Goal: Task Accomplishment & Management: Use online tool/utility

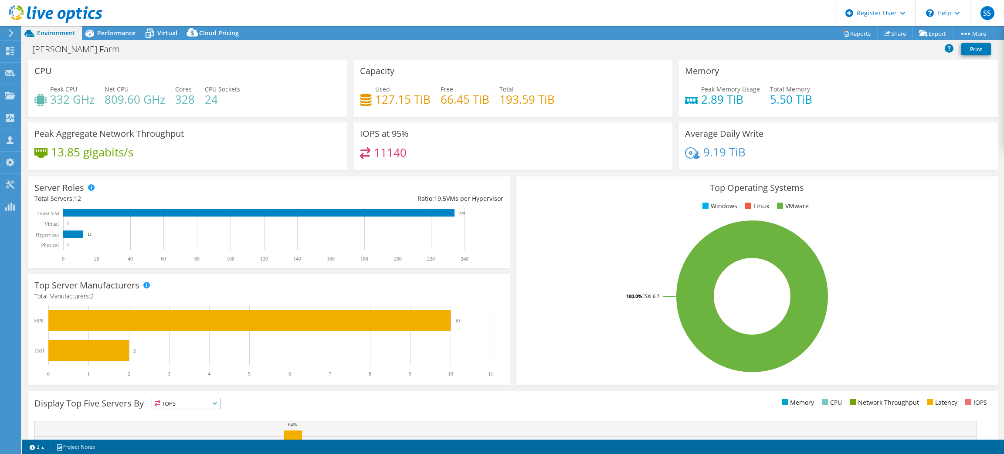
select select "[GEOGRAPHIC_DATA]"
select select "JPY"
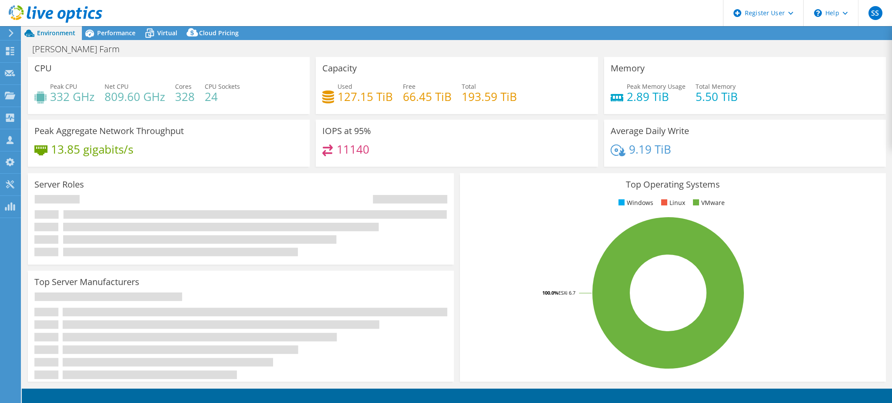
select select "[GEOGRAPHIC_DATA]"
select select "JPY"
